Goal: Information Seeking & Learning: Learn about a topic

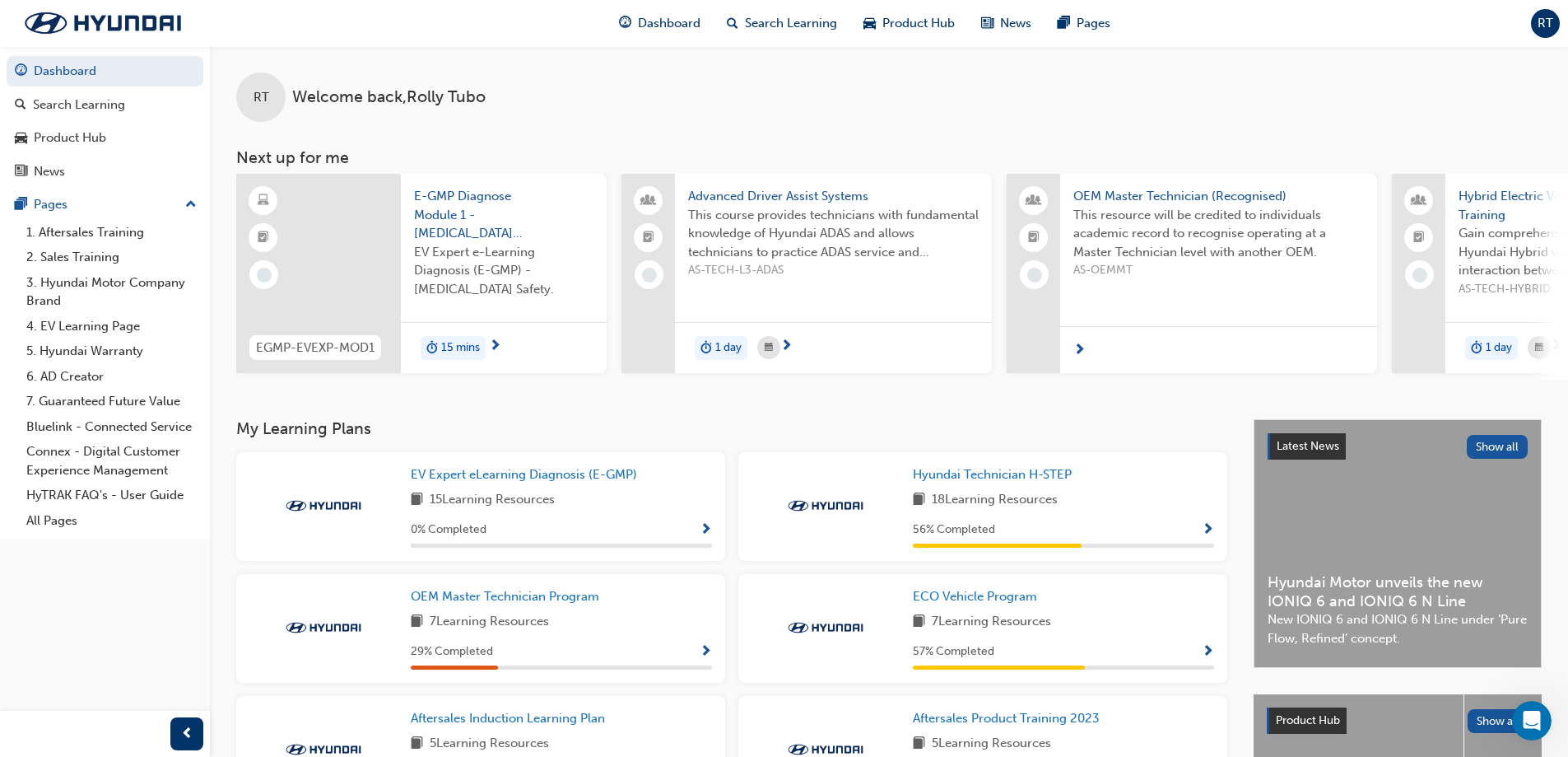
click at [342, 298] on div at bounding box center [318, 273] width 164 height 199
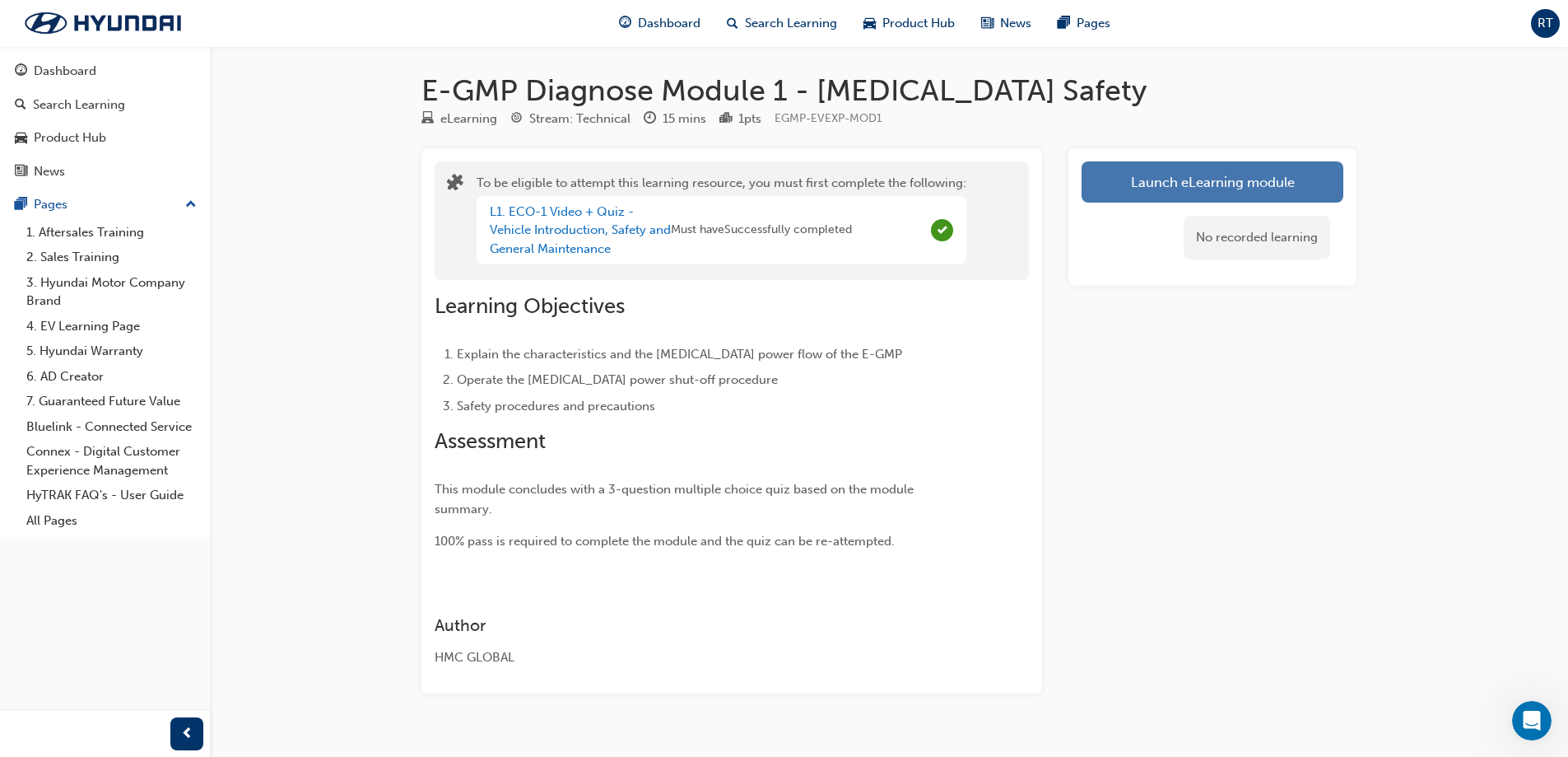
click at [1182, 177] on link "Launch eLearning module" at bounding box center [1213, 181] width 262 height 41
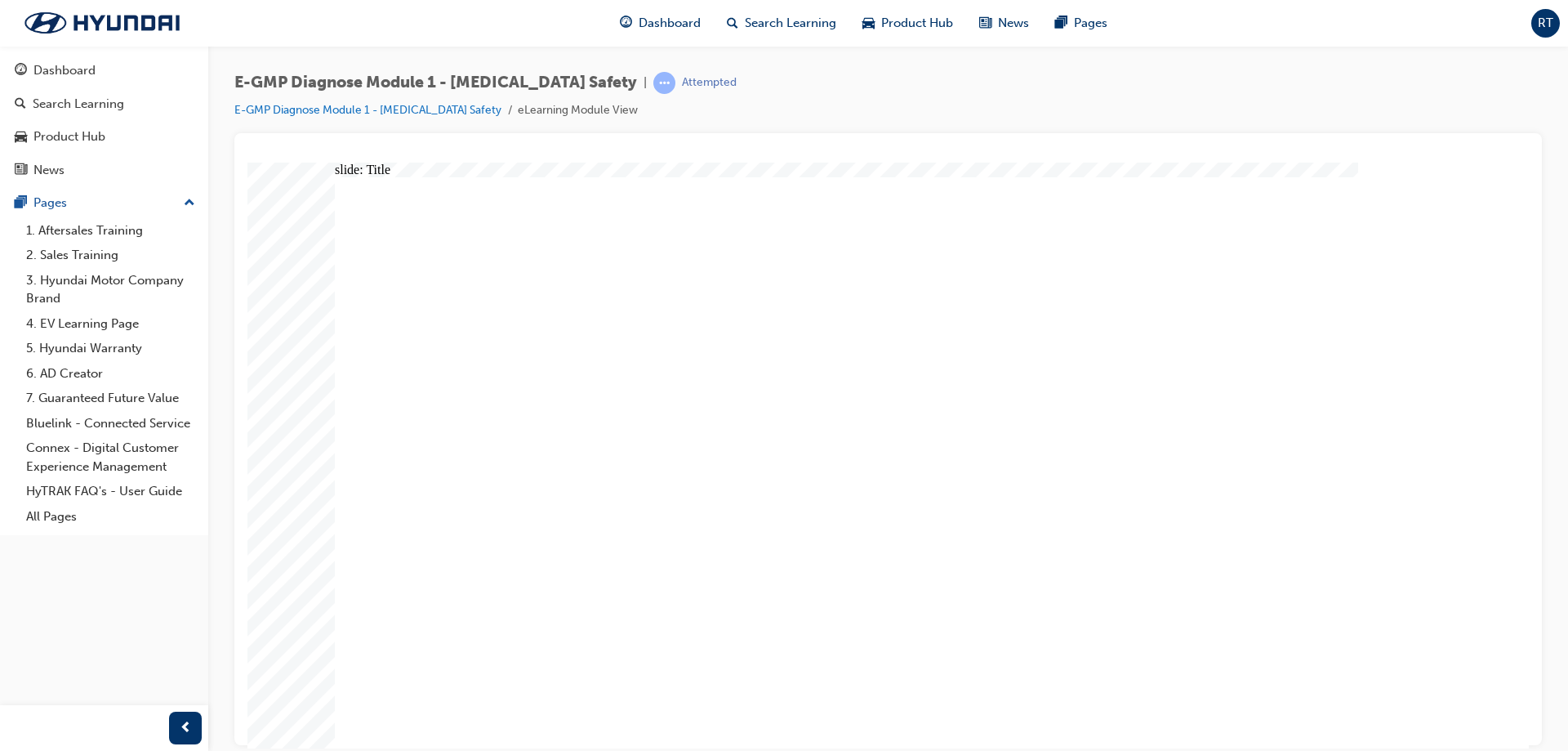
drag, startPoint x: 613, startPoint y: 253, endPoint x: 638, endPoint y: 290, distance: 44.7
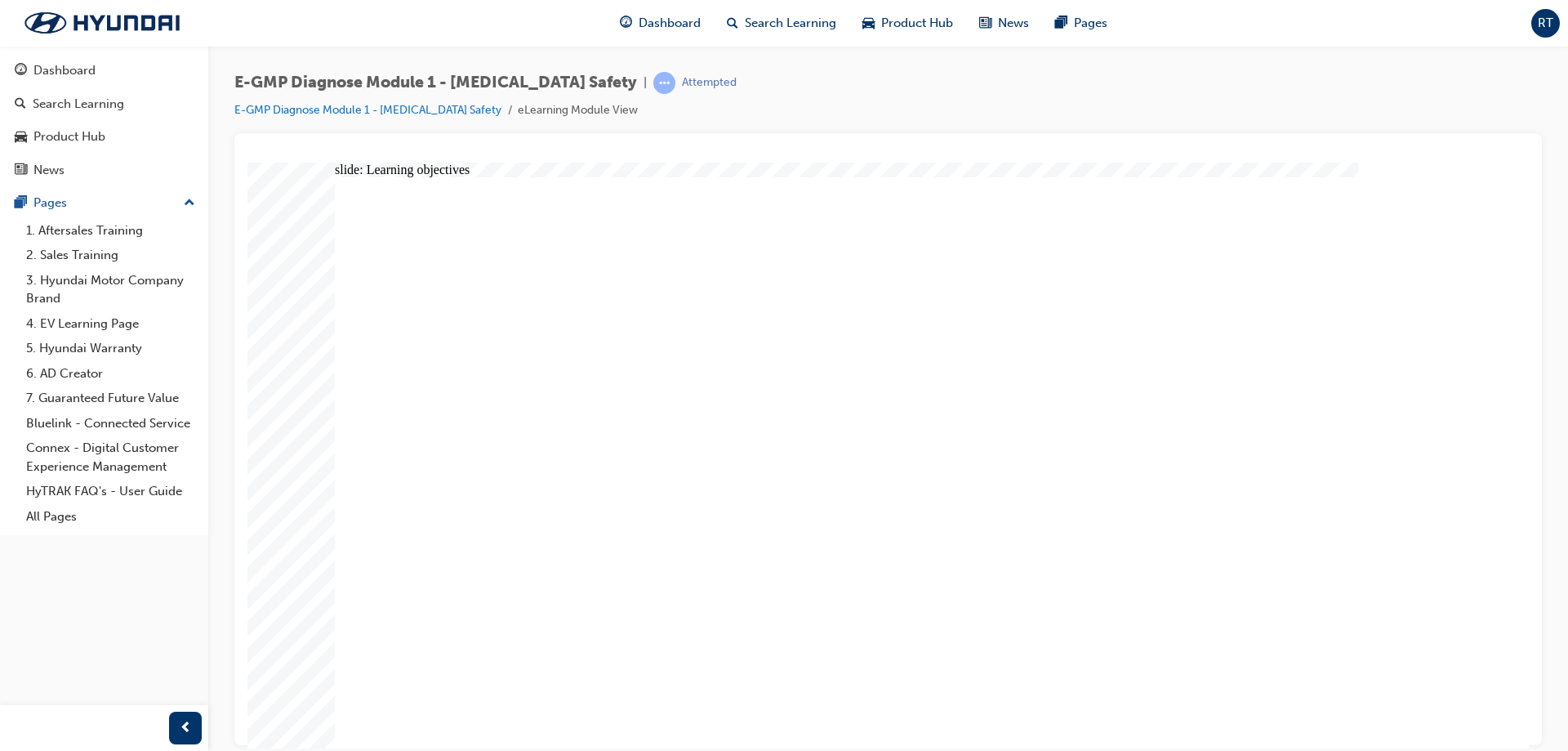
click at [190, 727] on span "prev-icon" at bounding box center [185, 728] width 12 height 21
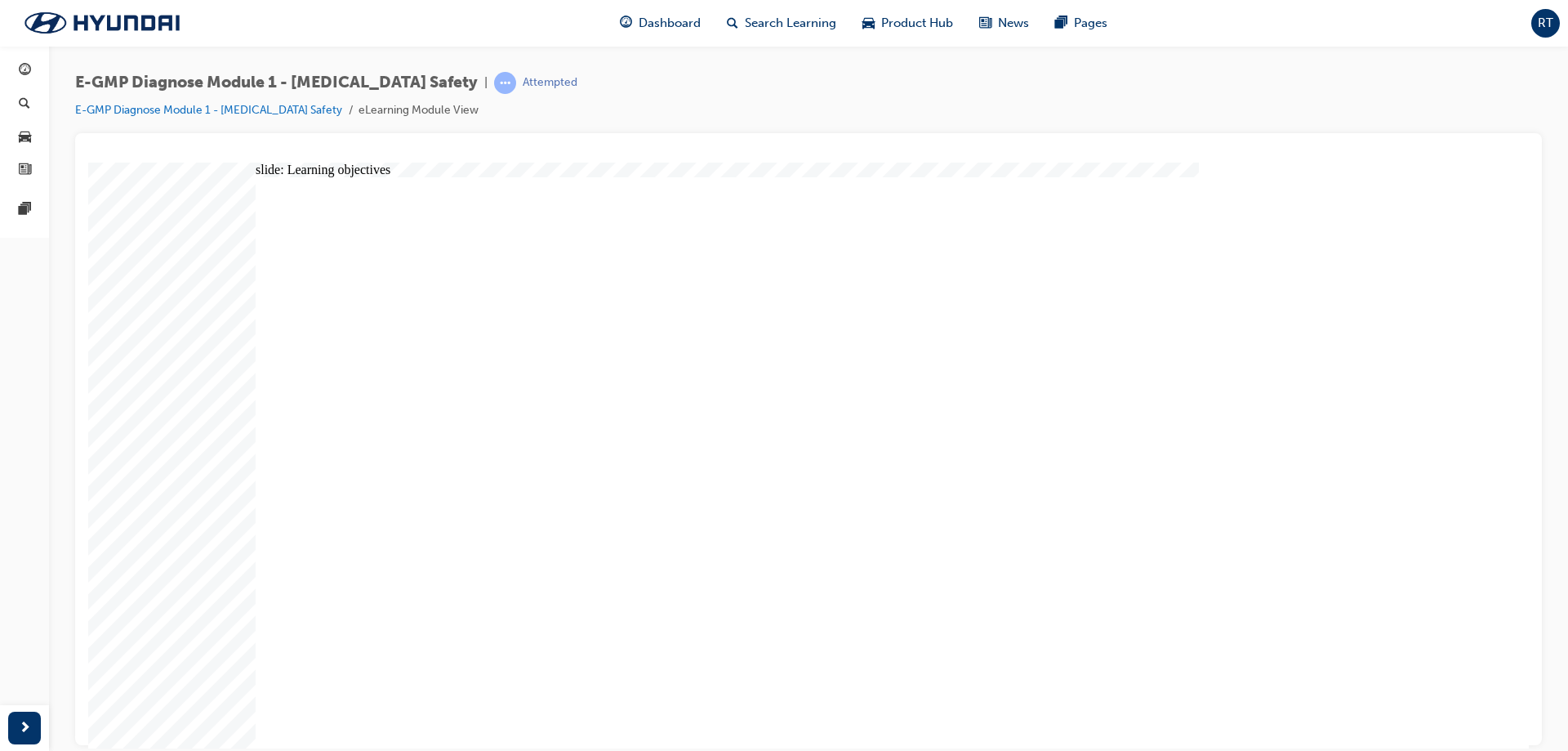
click at [161, 108] on link "E-GMP Diagnose Module 1 - [MEDICAL_DATA] Safety" at bounding box center [209, 109] width 267 height 14
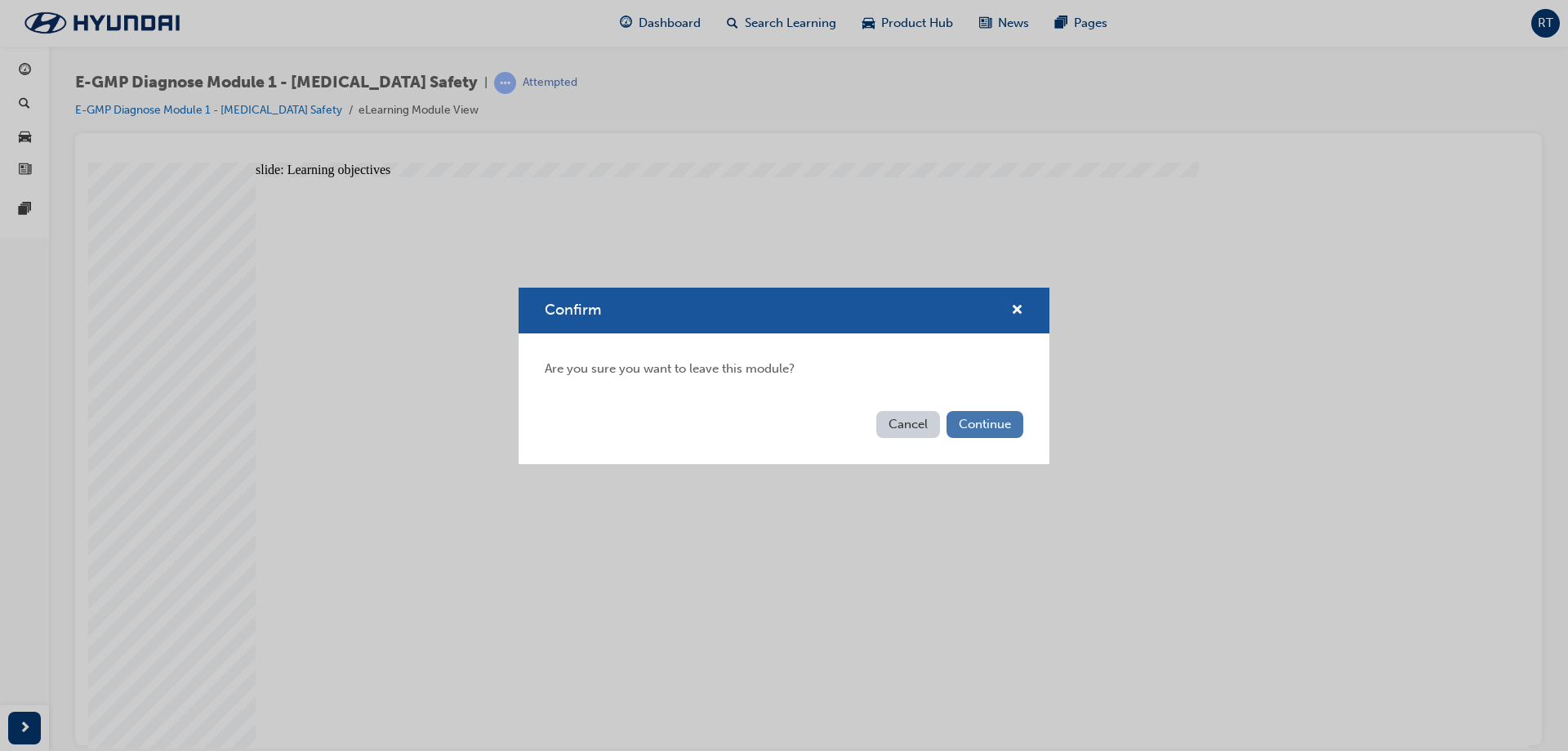
click at [987, 419] on button "Continue" at bounding box center [984, 424] width 77 height 27
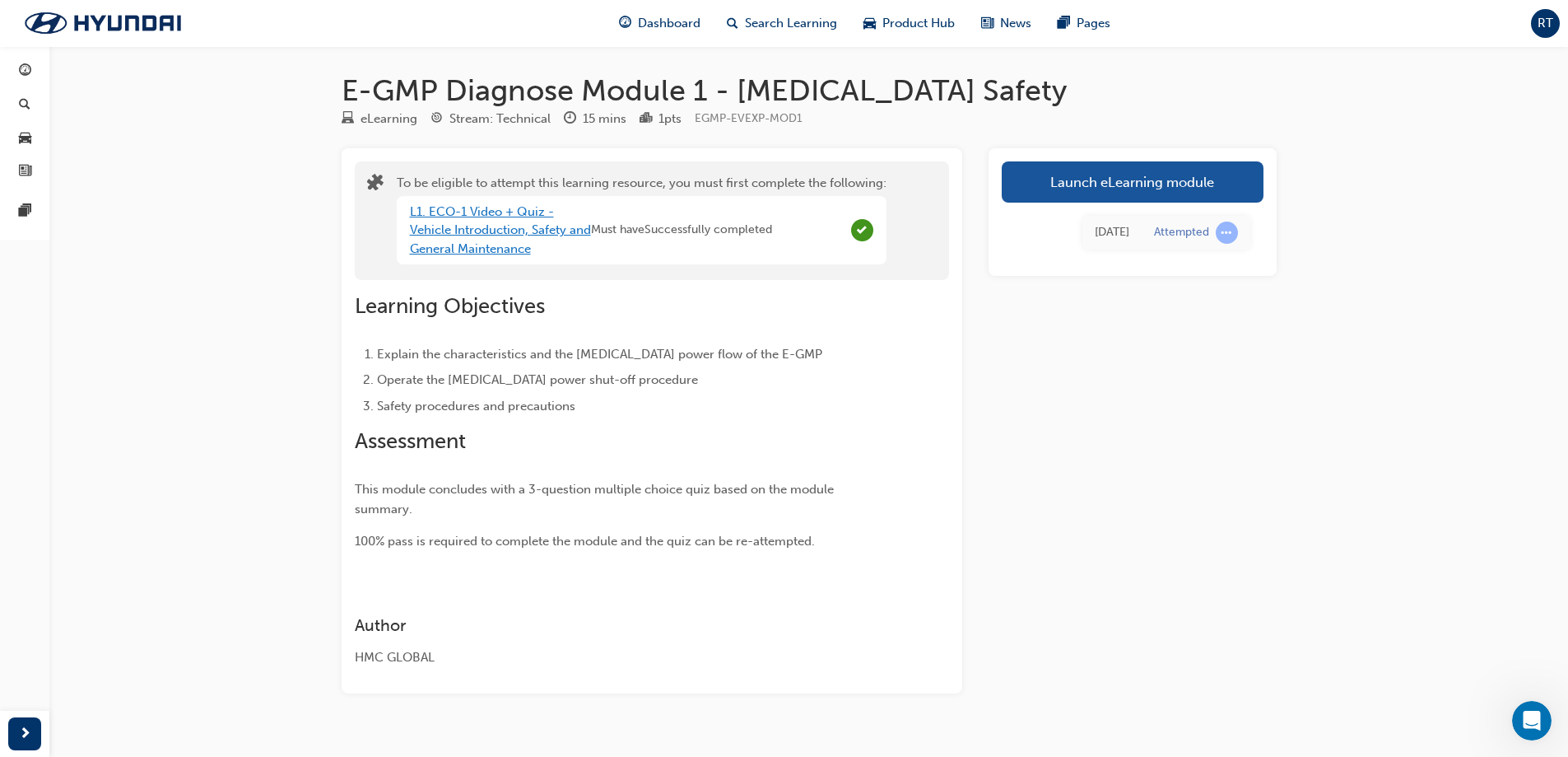
click at [504, 234] on link "L1. ECO-1 Video + Quiz - Vehicle Introduction, Safety and General Maintenance" at bounding box center [500, 230] width 181 height 52
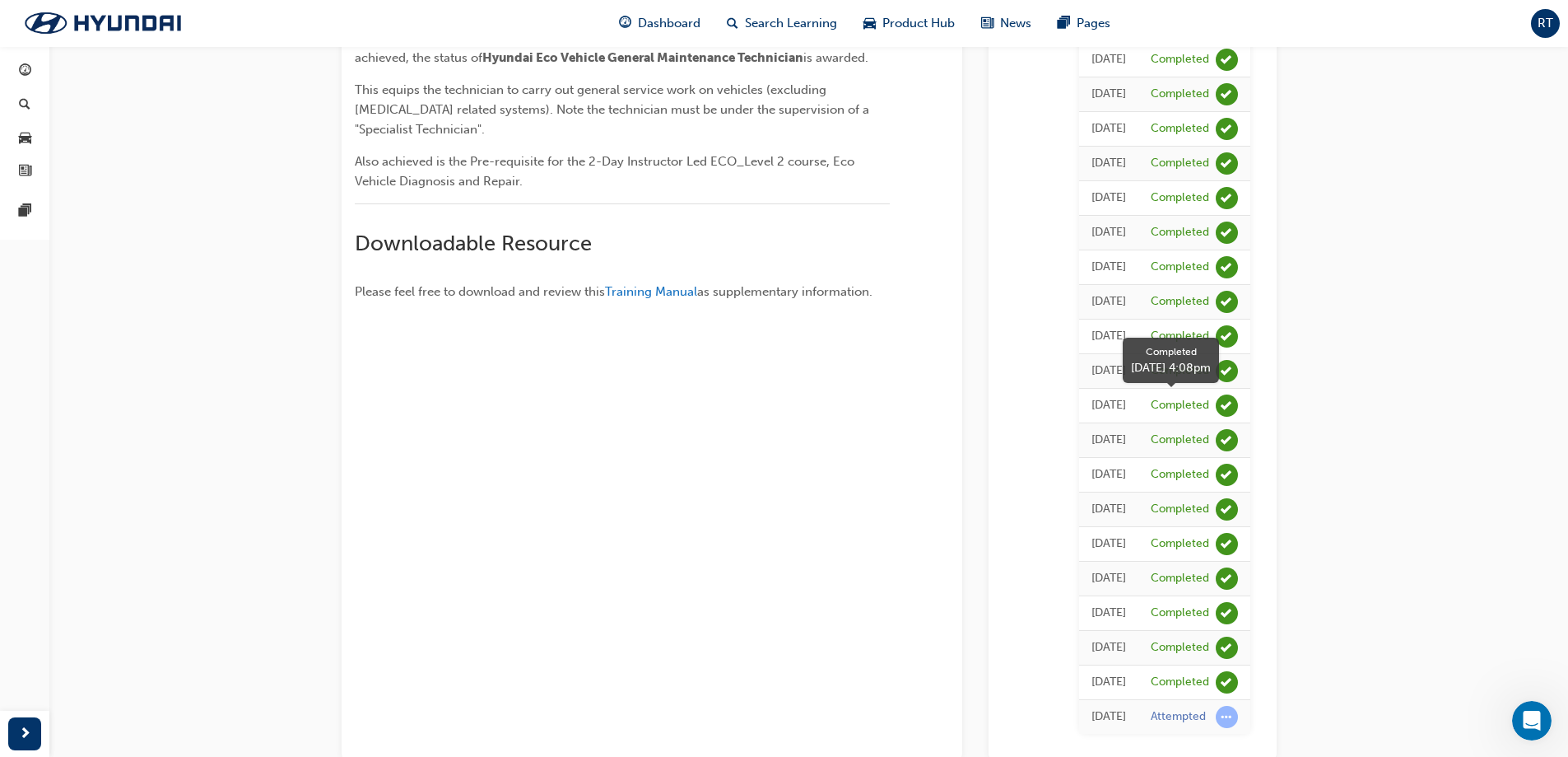
scroll to position [824, 0]
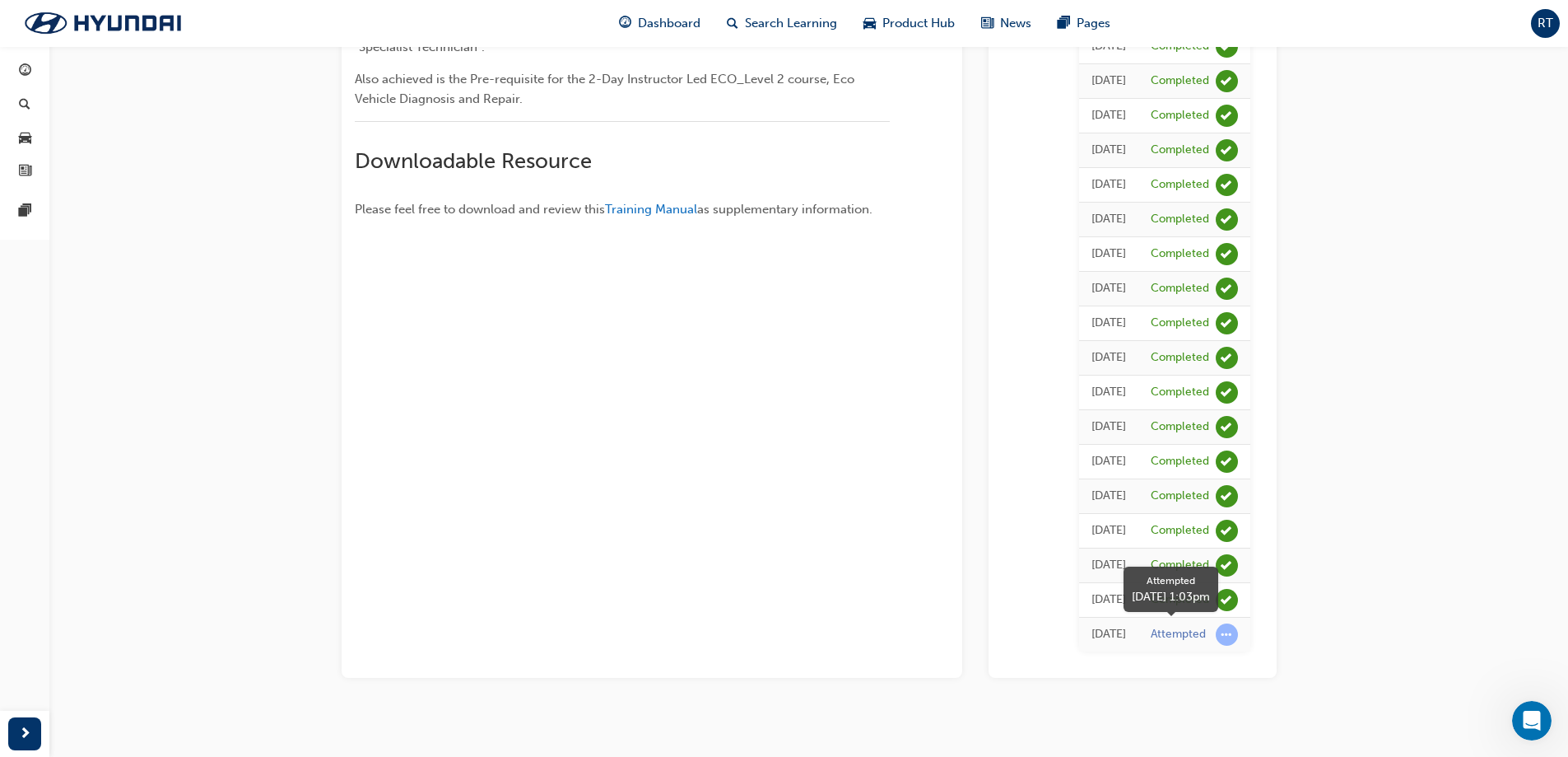
click at [1228, 639] on span "learningRecordVerb_ATTEMPT-icon" at bounding box center [1227, 634] width 23 height 23
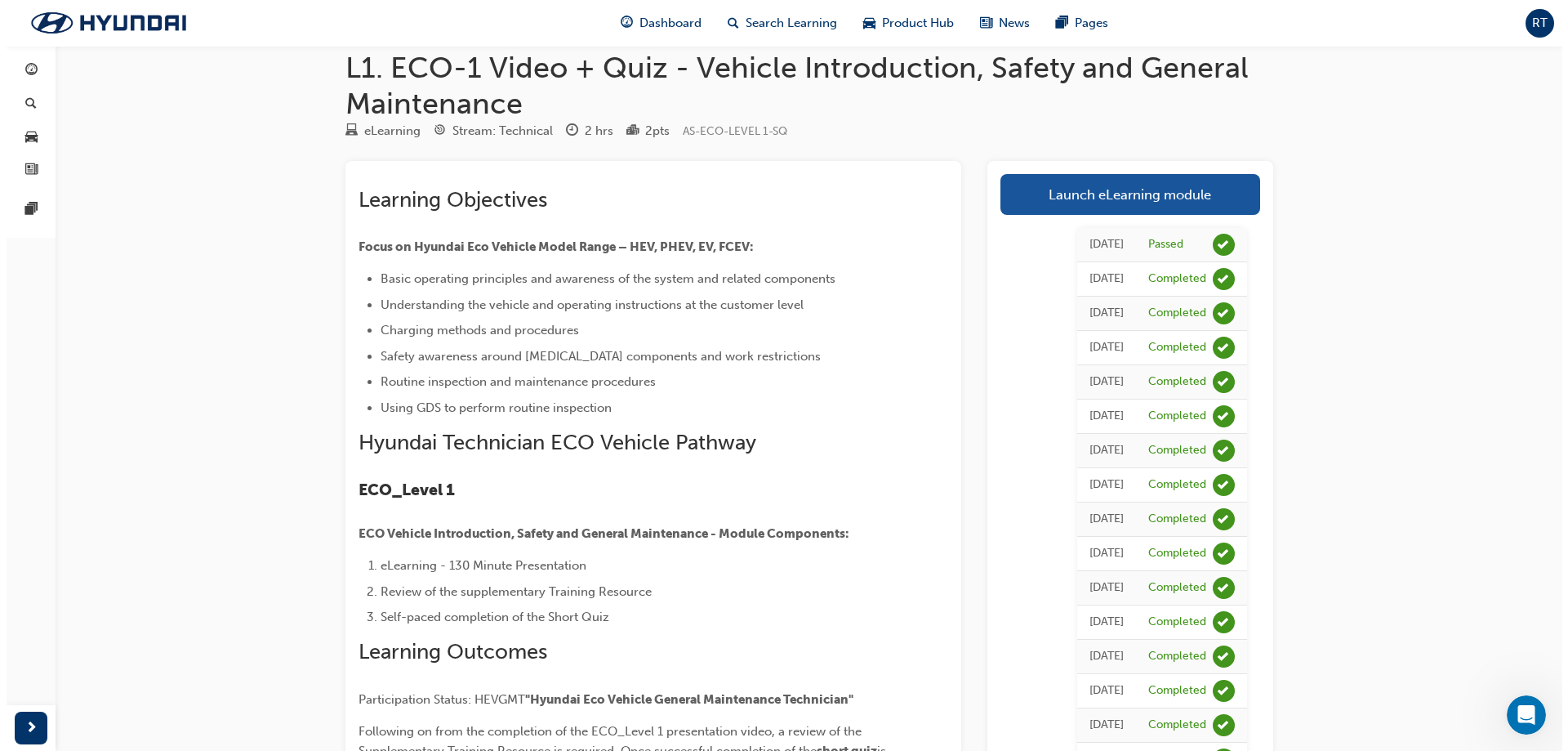
scroll to position [0, 0]
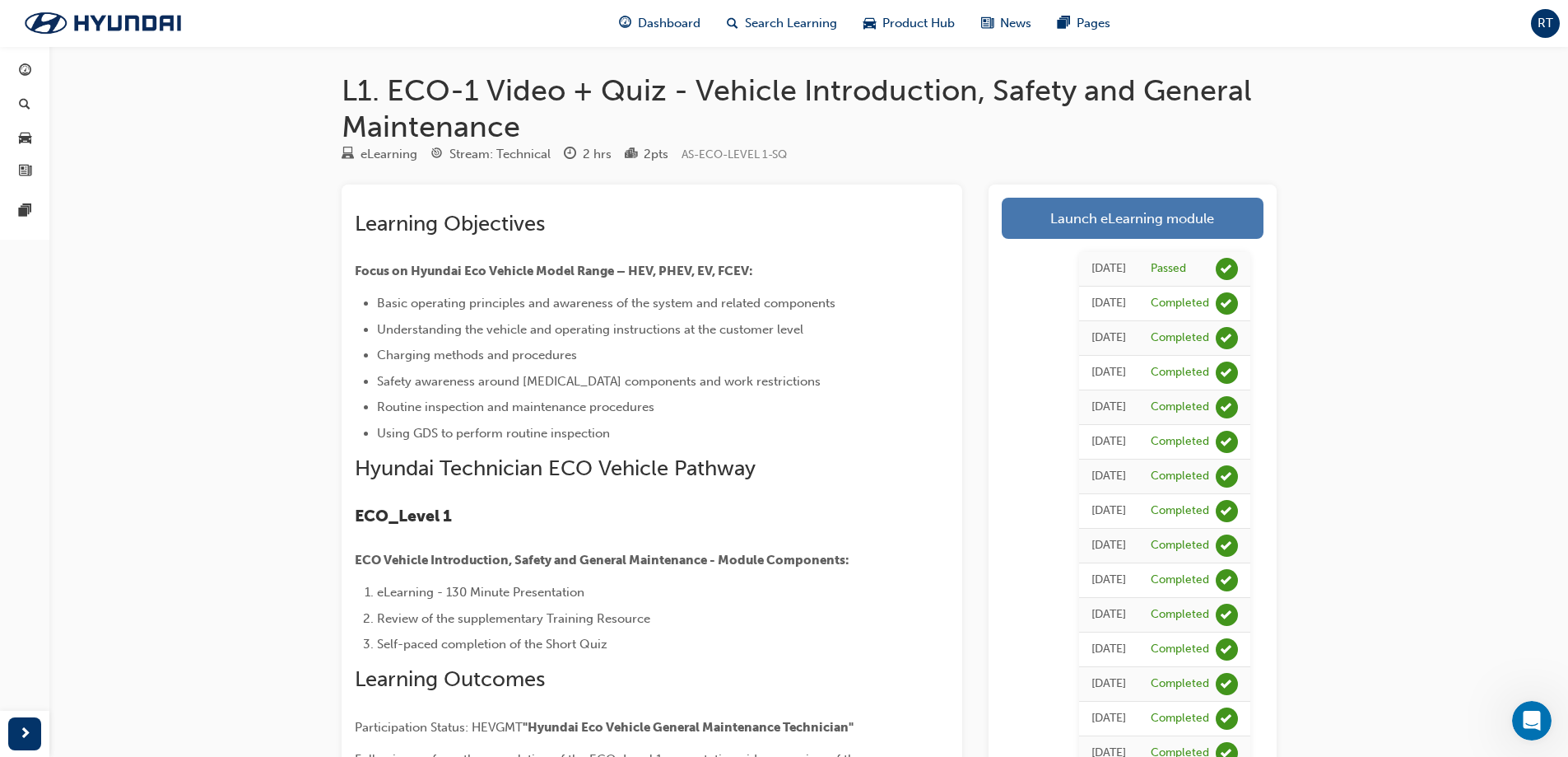
click at [1065, 222] on link "Launch eLearning module" at bounding box center [1133, 218] width 262 height 41
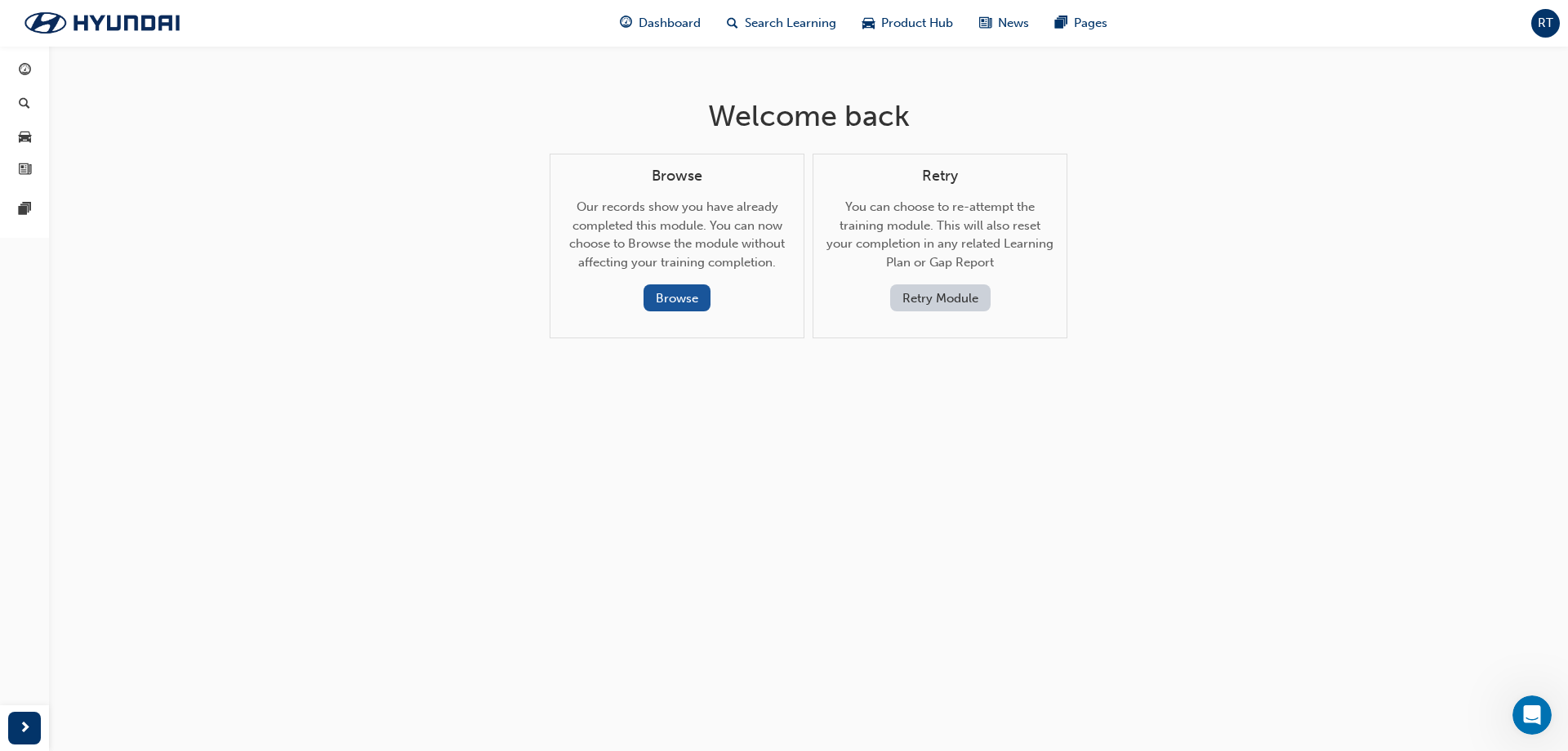
click at [927, 295] on button "Retry Module" at bounding box center [940, 297] width 100 height 27
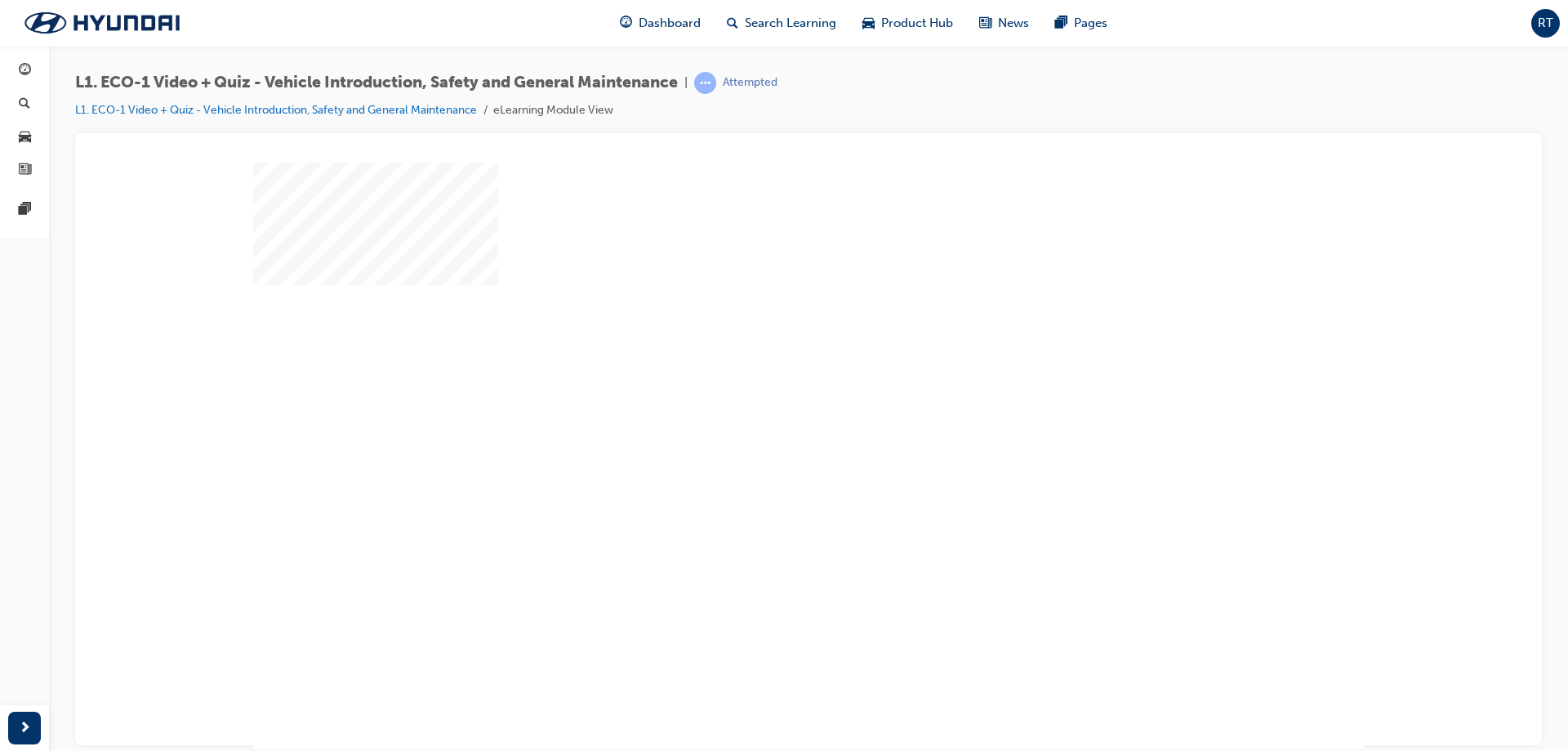
click at [761, 407] on div "play" at bounding box center [761, 407] width 0 height 0
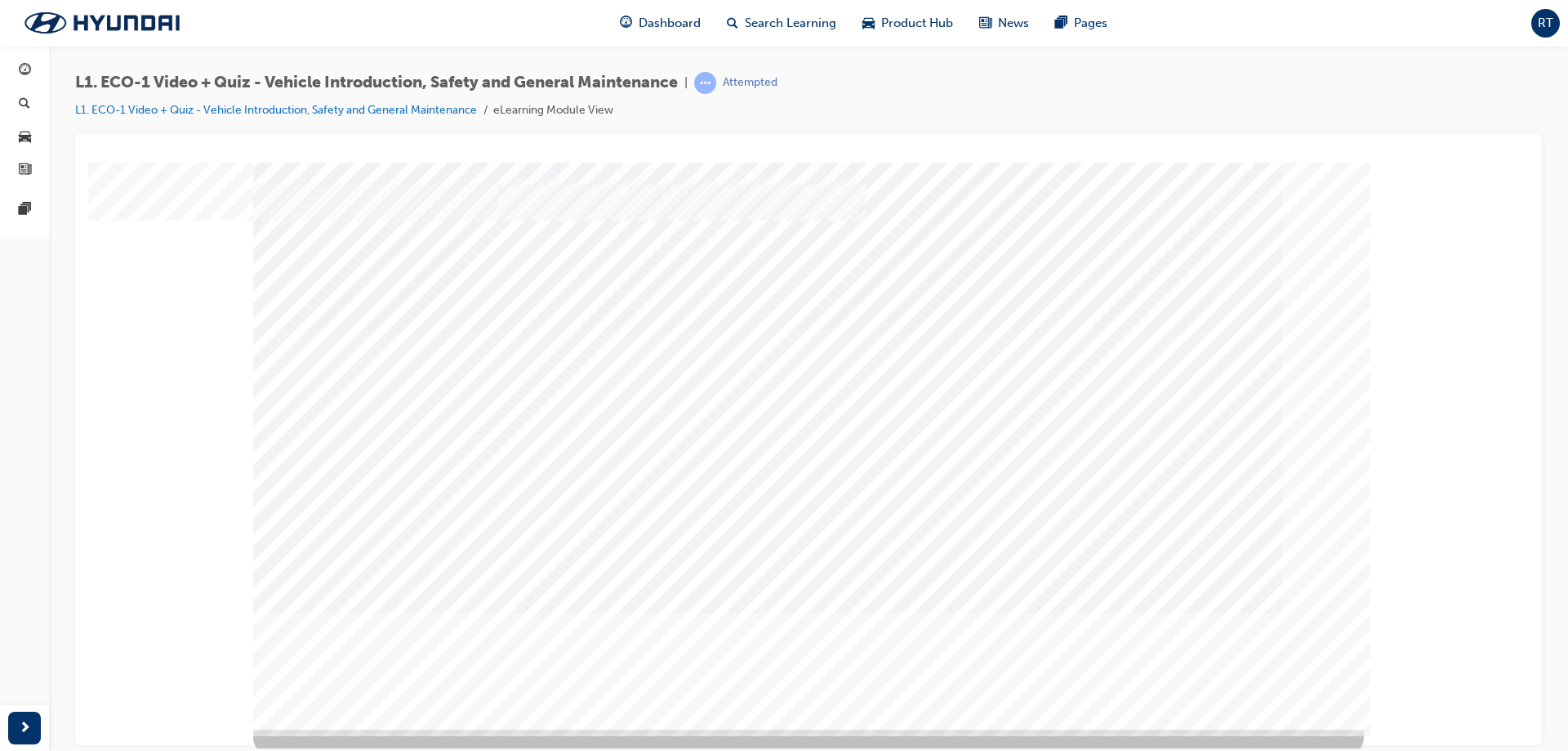
scroll to position [27, 0]
